Goal: Find specific page/section: Find specific page/section

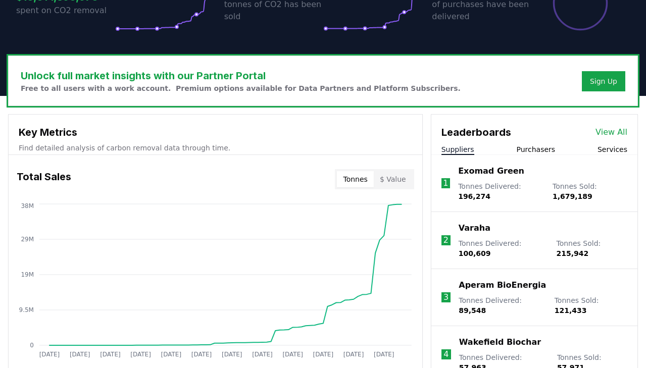
scroll to position [257, 0]
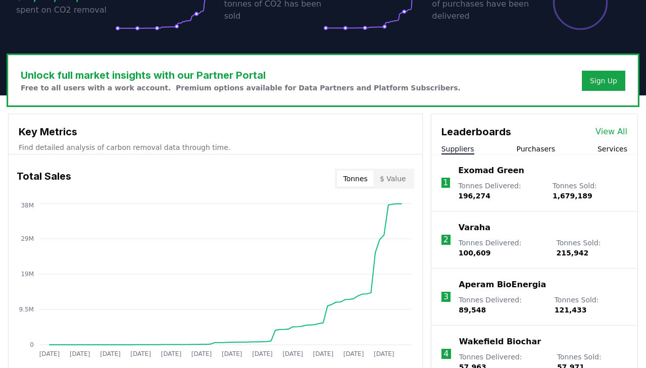
click at [534, 149] on button "Purchasers" at bounding box center [536, 149] width 39 height 10
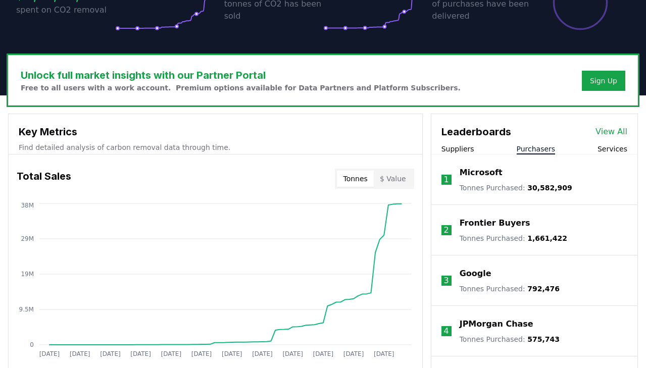
click at [620, 134] on link "View All" at bounding box center [611, 132] width 32 height 12
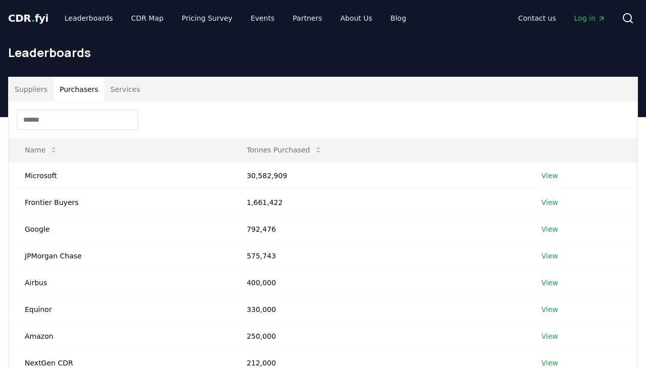
click at [66, 93] on button "Purchasers" at bounding box center [79, 89] width 51 height 24
click at [59, 125] on input at bounding box center [77, 120] width 121 height 20
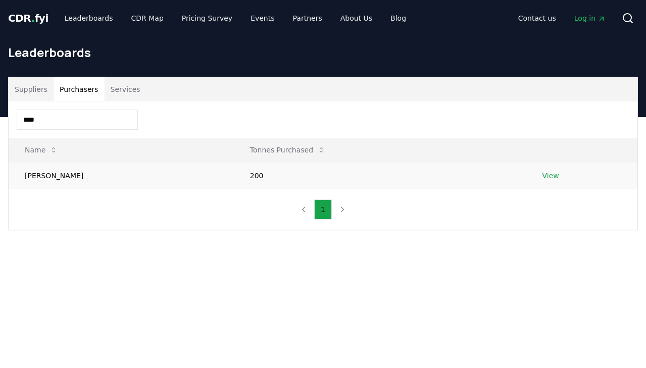
type input "****"
click at [546, 177] on link "View" at bounding box center [550, 176] width 17 height 10
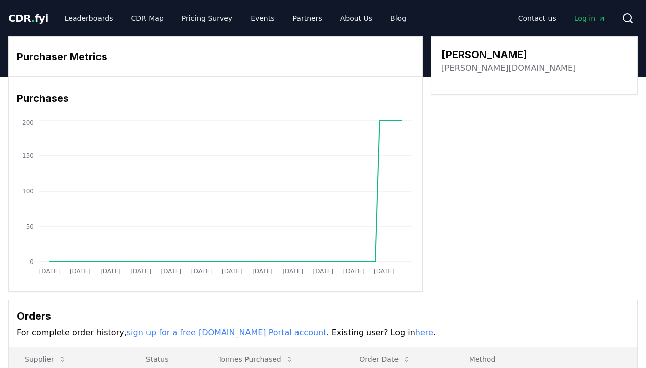
scroll to position [238, 0]
